Goal: Information Seeking & Learning: Learn about a topic

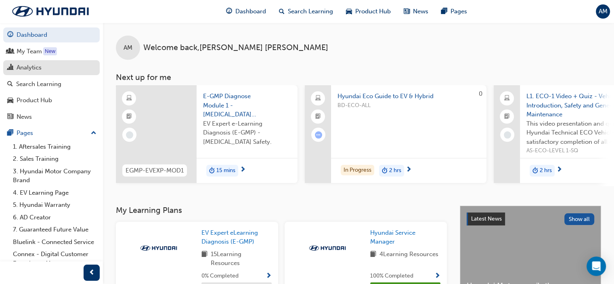
click at [25, 68] on div "Analytics" at bounding box center [29, 67] width 25 height 9
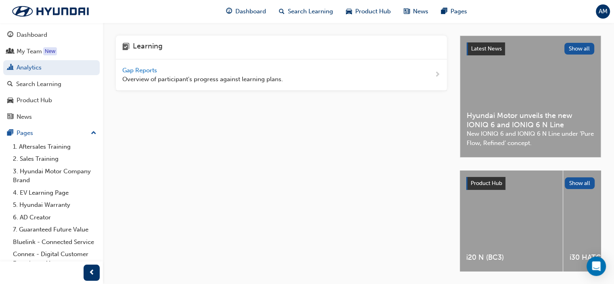
click at [140, 64] on div "Gap Reports Overview of participant's progress against learning plans." at bounding box center [281, 74] width 331 height 31
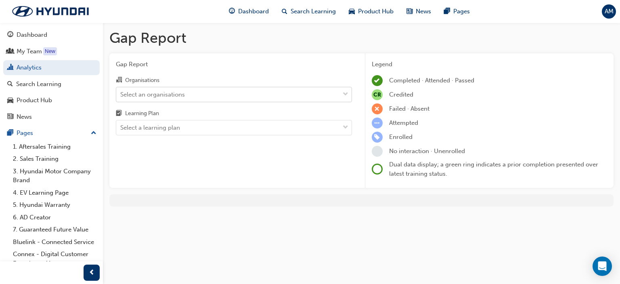
click at [184, 89] on div "Select an organisations" at bounding box center [227, 94] width 223 height 14
click at [121, 90] on input "Organisations Select an organisations" at bounding box center [120, 93] width 1 height 7
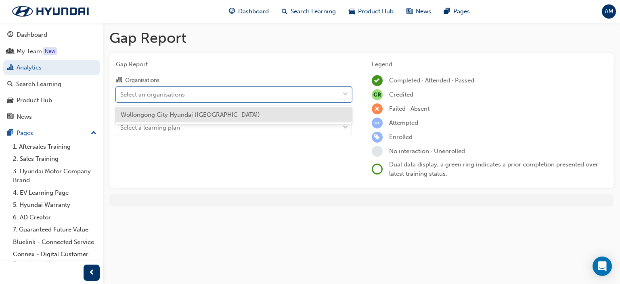
click at [178, 116] on span "Wollongong City Hyundai ([GEOGRAPHIC_DATA])" at bounding box center [190, 114] width 139 height 7
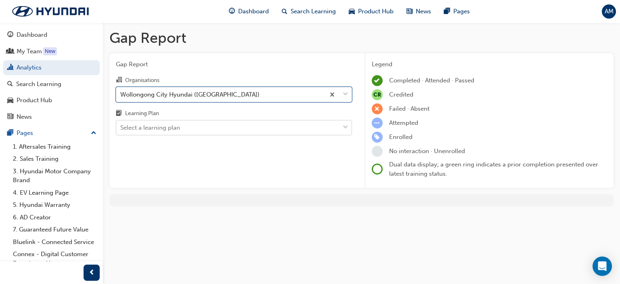
click at [170, 127] on div "Select a learning plan" at bounding box center [150, 127] width 60 height 9
click at [121, 127] on input "Learning Plan Select a learning plan" at bounding box center [120, 127] width 1 height 7
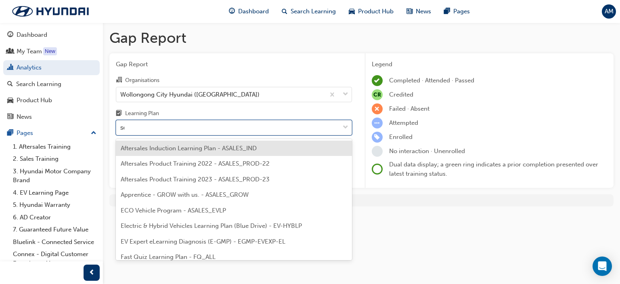
type input "ser"
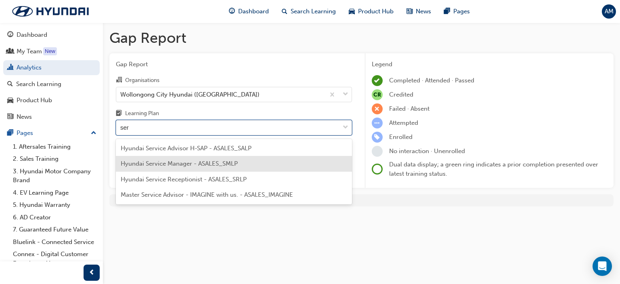
click at [175, 166] on span "Hyundai Service Manager - ASALES_SMLP" at bounding box center [179, 163] width 117 height 7
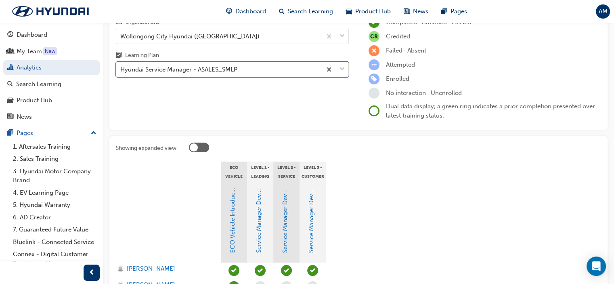
scroll to position [153, 0]
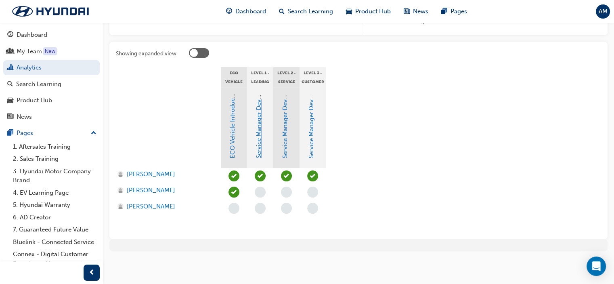
click at [257, 146] on link "Service Manager Development Program Level 1" at bounding box center [258, 92] width 7 height 132
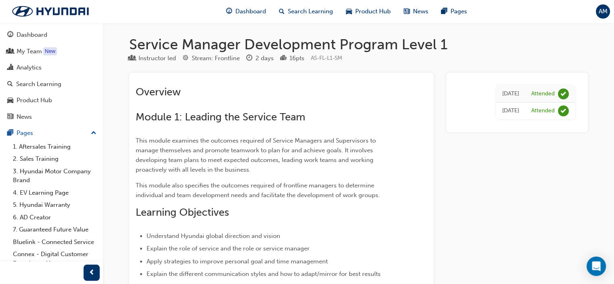
scroll to position [153, 0]
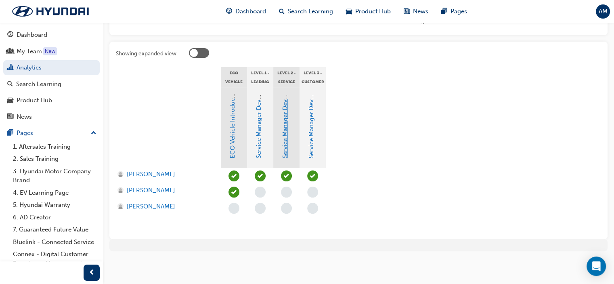
click at [283, 140] on link "Service Manager Development Program Level 2" at bounding box center [284, 91] width 7 height 133
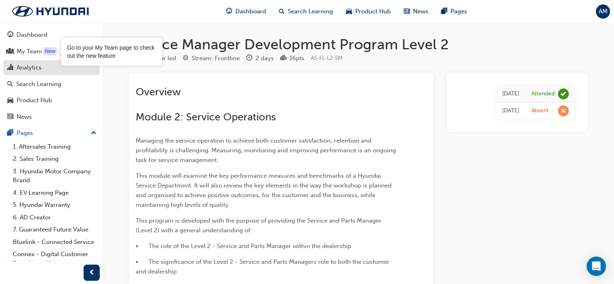
click at [41, 70] on div "Analytics" at bounding box center [29, 67] width 25 height 9
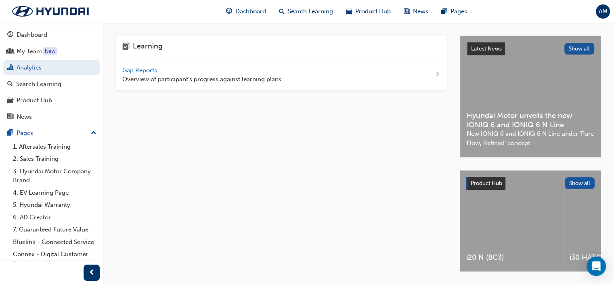
click at [138, 69] on span "Gap Reports" at bounding box center [140, 70] width 36 height 7
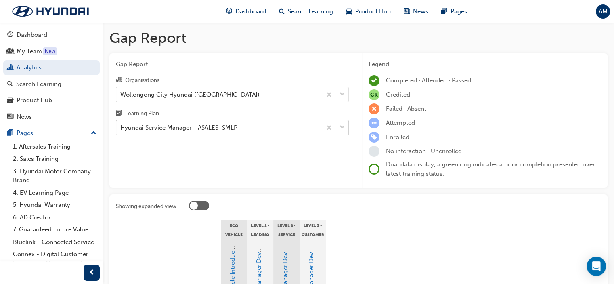
click at [190, 124] on div "Hyundai Service Manager - ASALES_SMLP" at bounding box center [178, 127] width 117 height 9
click at [121, 124] on input "Learning Plan Hyundai Service Manager - ASALES_SMLP" at bounding box center [120, 127] width 1 height 7
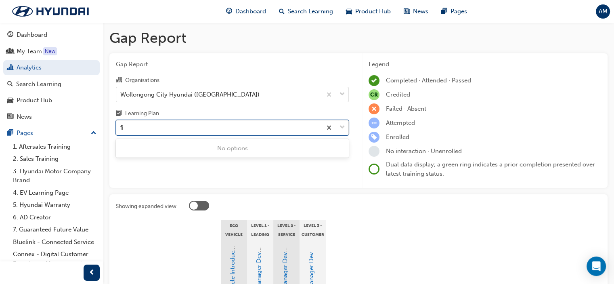
type input "f"
type input "op"
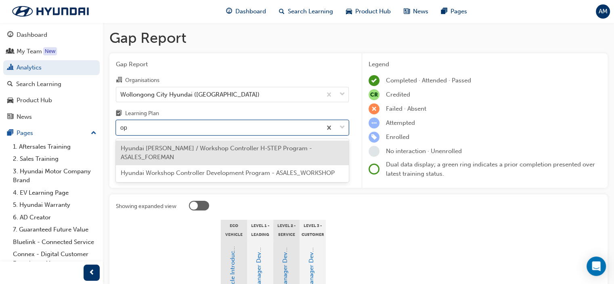
click at [204, 153] on div "Hyundai [PERSON_NAME] / Workshop Controller H-STEP Program - ASALES_FOREMAN" at bounding box center [232, 153] width 233 height 25
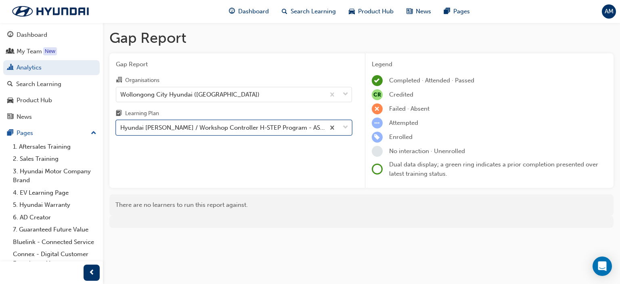
click at [162, 130] on div "Hyundai [PERSON_NAME] / Workshop Controller H-STEP Program - ASALES_FOREMAN" at bounding box center [223, 127] width 206 height 9
click at [121, 130] on input "Learning Plan option Hyundai [PERSON_NAME] / Workshop Controller H-STEP Program…" at bounding box center [120, 127] width 1 height 7
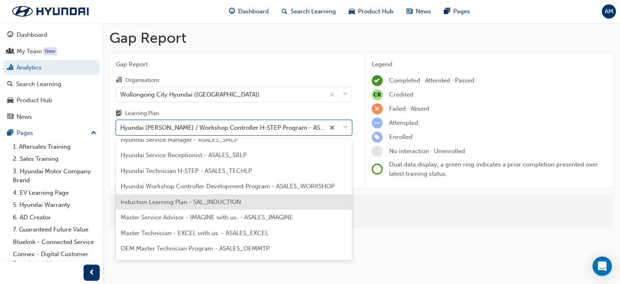
scroll to position [302, 0]
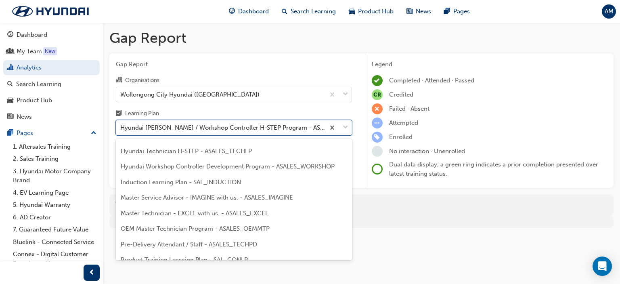
click at [177, 200] on span "Master Service Advisor - IMAGINE with us. - ASALES_IMAGINE" at bounding box center [207, 197] width 172 height 7
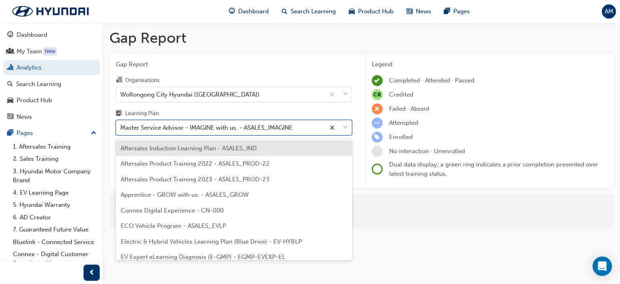
drag, startPoint x: 180, startPoint y: 121, endPoint x: 179, endPoint y: 128, distance: 6.9
click at [180, 122] on div "Master Service Advisor - IMAGINE with us. - ASALES_IMAGINE" at bounding box center [220, 128] width 209 height 14
click at [121, 124] on input "Learning Plan option Master Service Advisor - IMAGINE with us. - ASALES_IMAGINE…" at bounding box center [120, 127] width 1 height 7
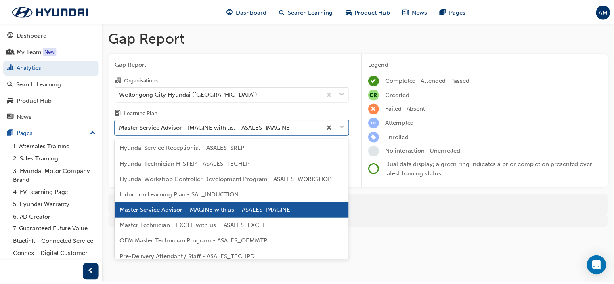
scroll to position [334, 0]
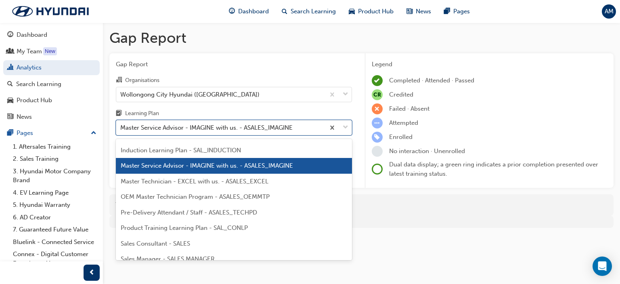
click at [186, 199] on span "OEM Master Technician Program - ASALES_OEMMTP" at bounding box center [195, 196] width 149 height 7
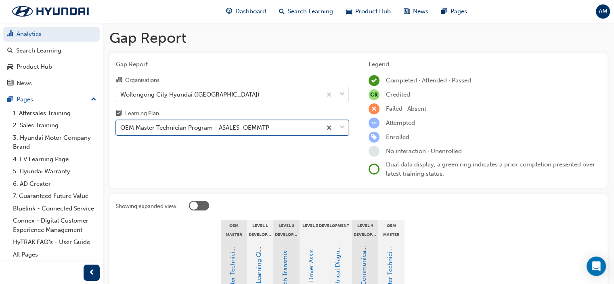
click at [178, 132] on div "OEM Master Technician Program - ASALES_OEMMTP" at bounding box center [194, 127] width 149 height 9
click at [121, 131] on input "Learning Plan option OEM Master Technician Program - ASALES_OEMMTP, selected. 0…" at bounding box center [120, 127] width 1 height 7
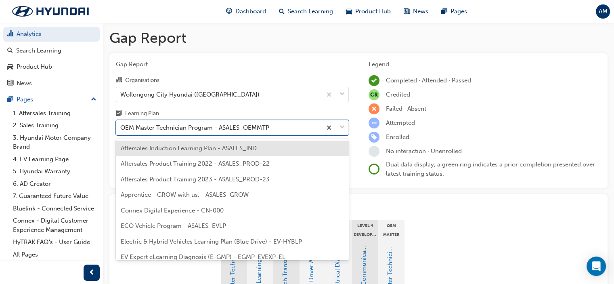
click at [179, 148] on span "Aftersales Induction Learning Plan - ASALES_IND" at bounding box center [189, 148] width 136 height 7
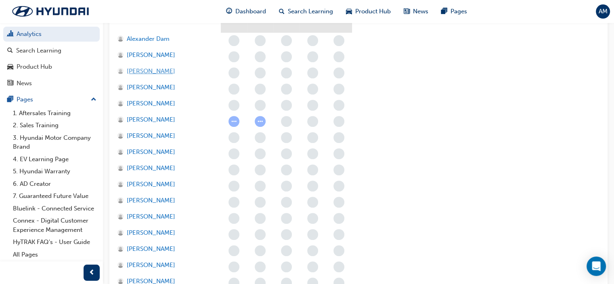
scroll to position [274, 0]
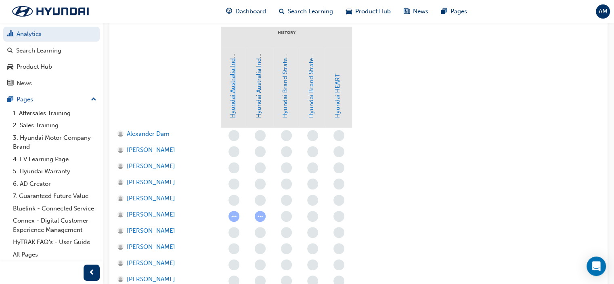
click at [233, 84] on link "Hyundai Australia Induction Module - Part A: Welcome to Hyundai" at bounding box center [232, 25] width 7 height 185
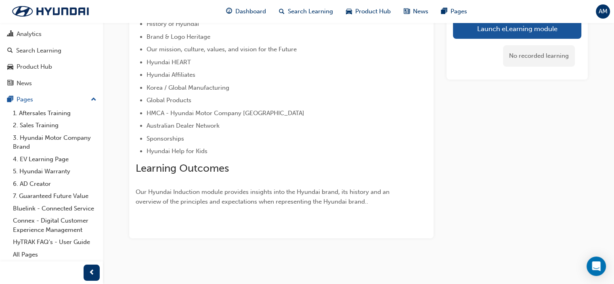
scroll to position [146, 0]
click at [84, 95] on div "Pages" at bounding box center [51, 99] width 88 height 10
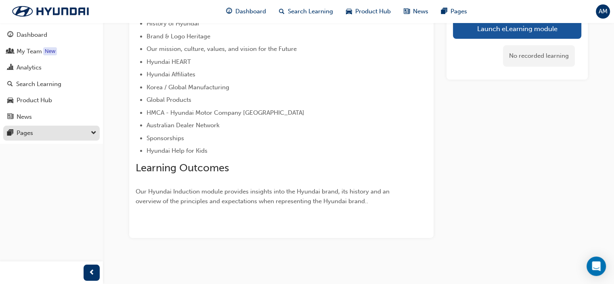
scroll to position [0, 0]
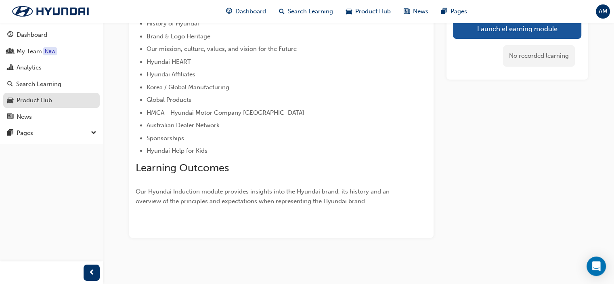
click at [59, 105] on div "Product Hub" at bounding box center [51, 100] width 88 height 10
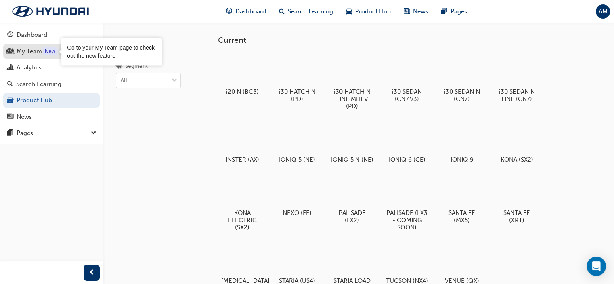
click at [47, 55] on div "New" at bounding box center [50, 51] width 14 height 8
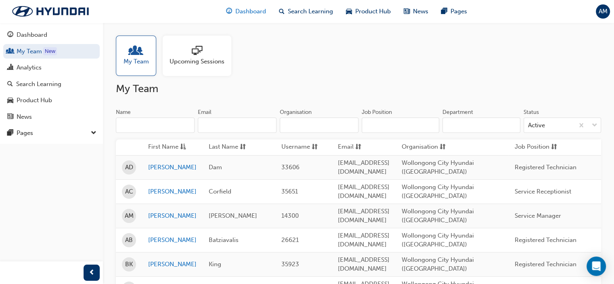
click at [250, 13] on span "Dashboard" at bounding box center [250, 11] width 31 height 9
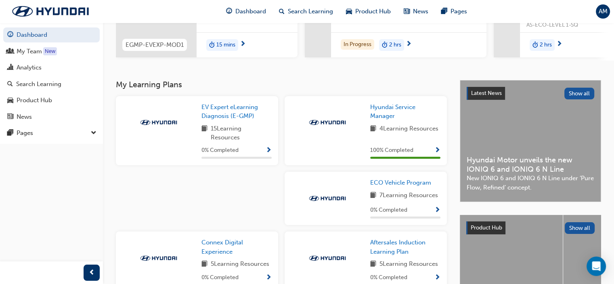
scroll to position [2, 0]
